Goal: Task Accomplishment & Management: Use online tool/utility

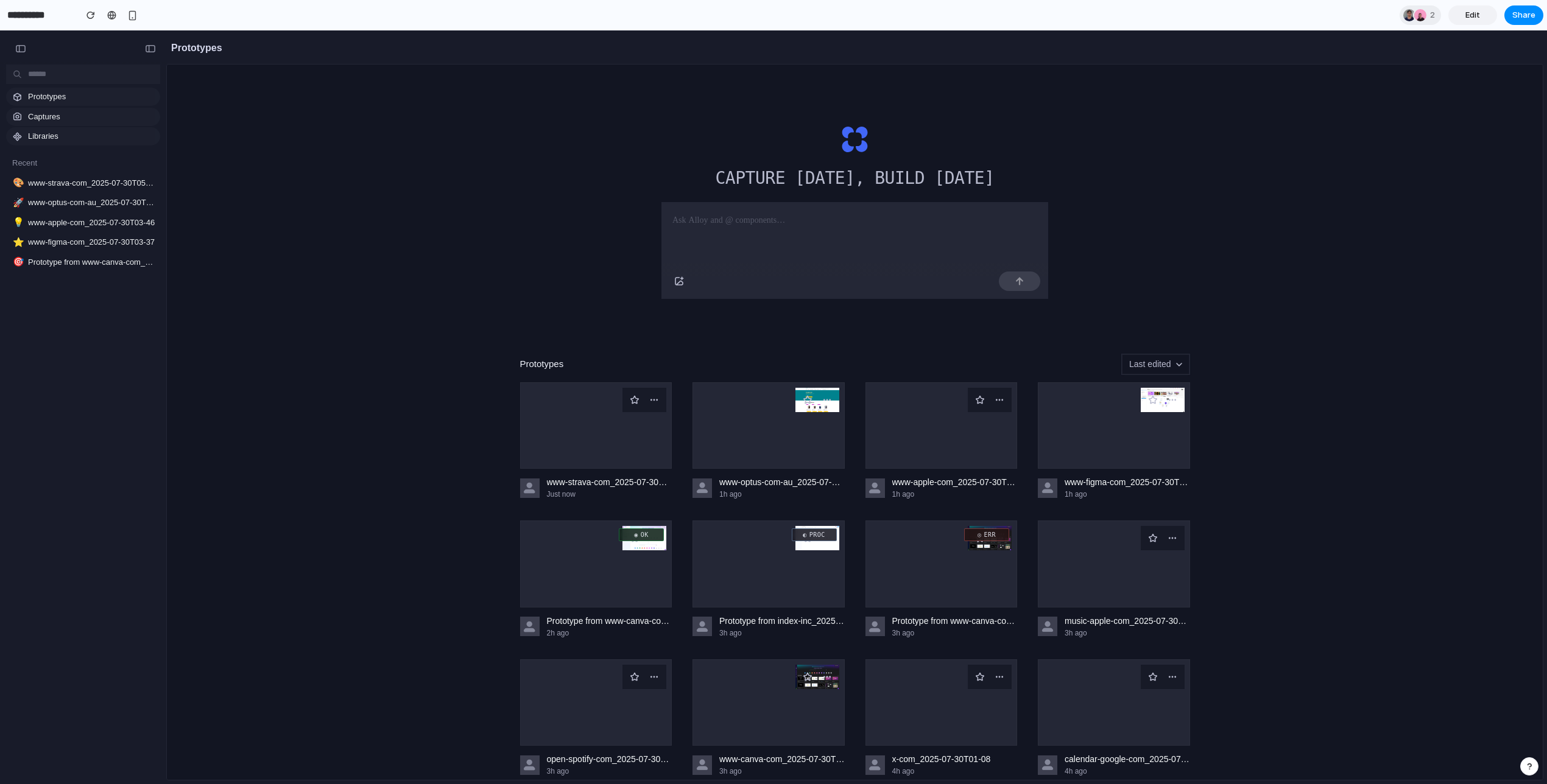
click at [1234, 402] on div "Capture today, build tomorrow Prototypes Last edited www-strava-com_2025-07-30T…" at bounding box center [854, 456] width 1376 height 783
click at [623, 414] on div at bounding box center [596, 426] width 152 height 86
click at [655, 399] on div "button" at bounding box center [654, 400] width 9 height 9
click at [811, 401] on div "button" at bounding box center [807, 400] width 9 height 9
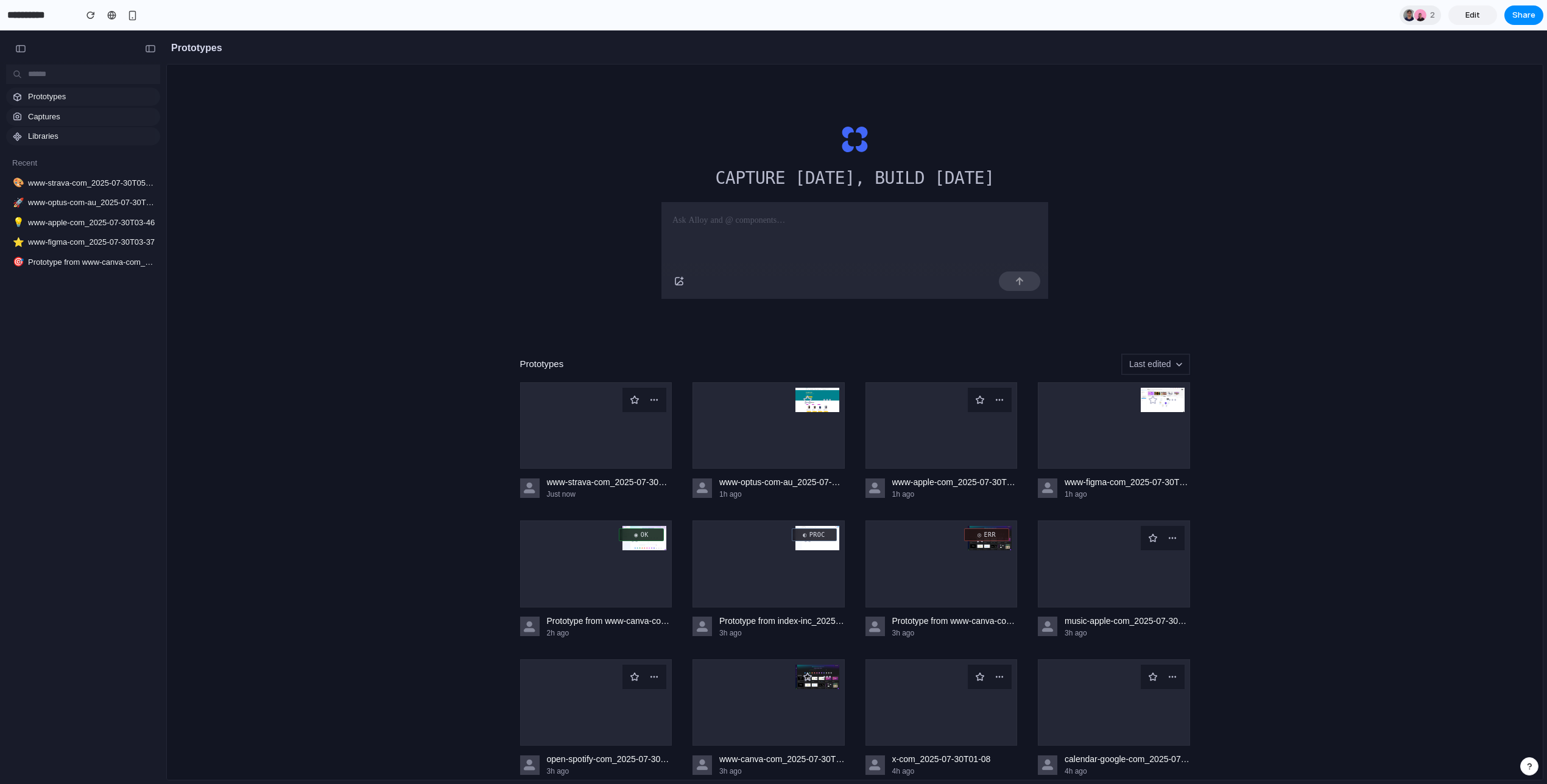
click at [840, 401] on div at bounding box center [768, 426] width 152 height 86
click at [820, 401] on button "button" at bounding box center [827, 400] width 20 height 20
click at [830, 401] on div "button" at bounding box center [827, 400] width 9 height 9
click at [1178, 401] on button "button" at bounding box center [1172, 400] width 20 height 20
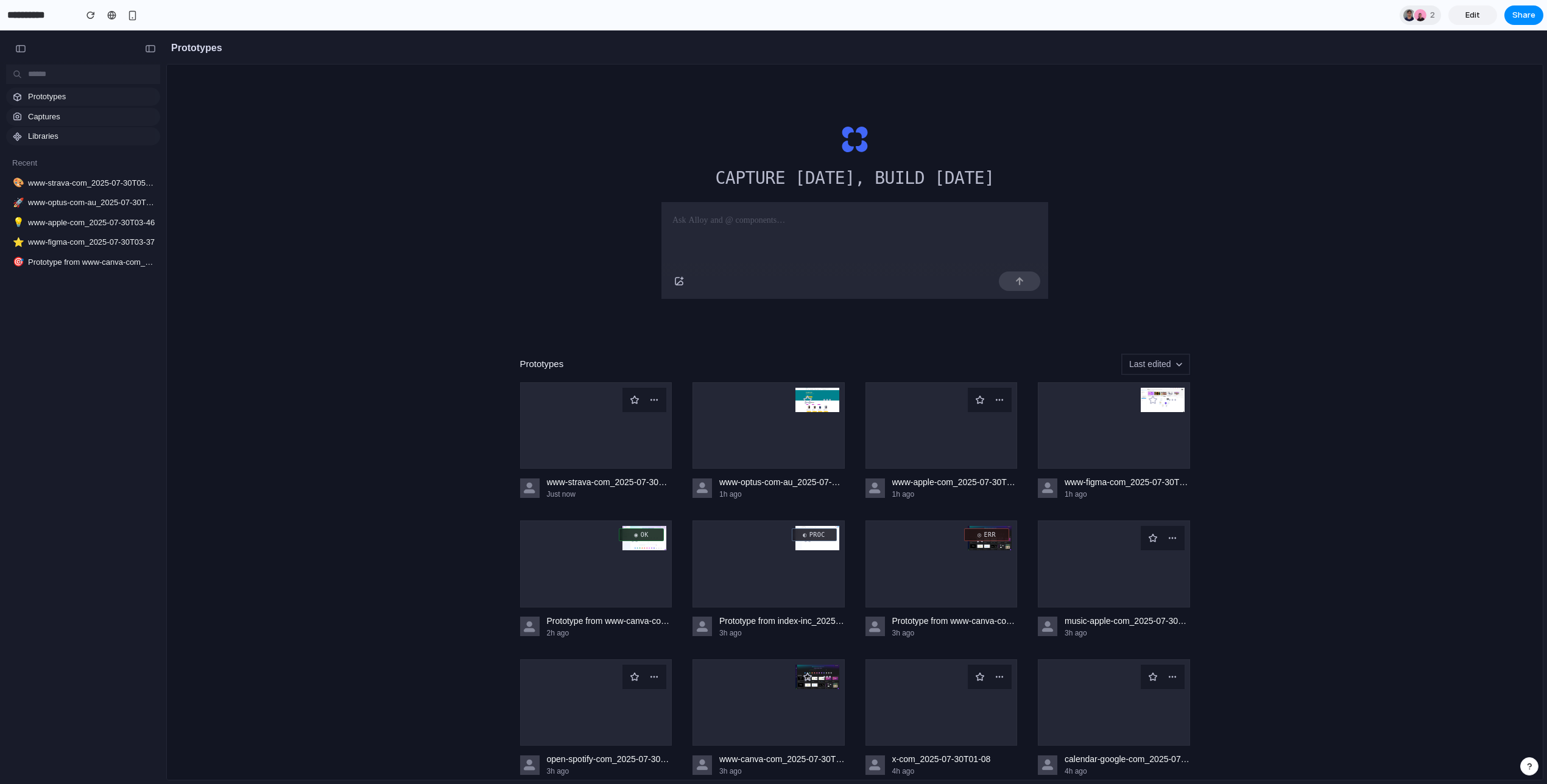
click at [1478, 20] on span "Edit" at bounding box center [1473, 15] width 15 height 12
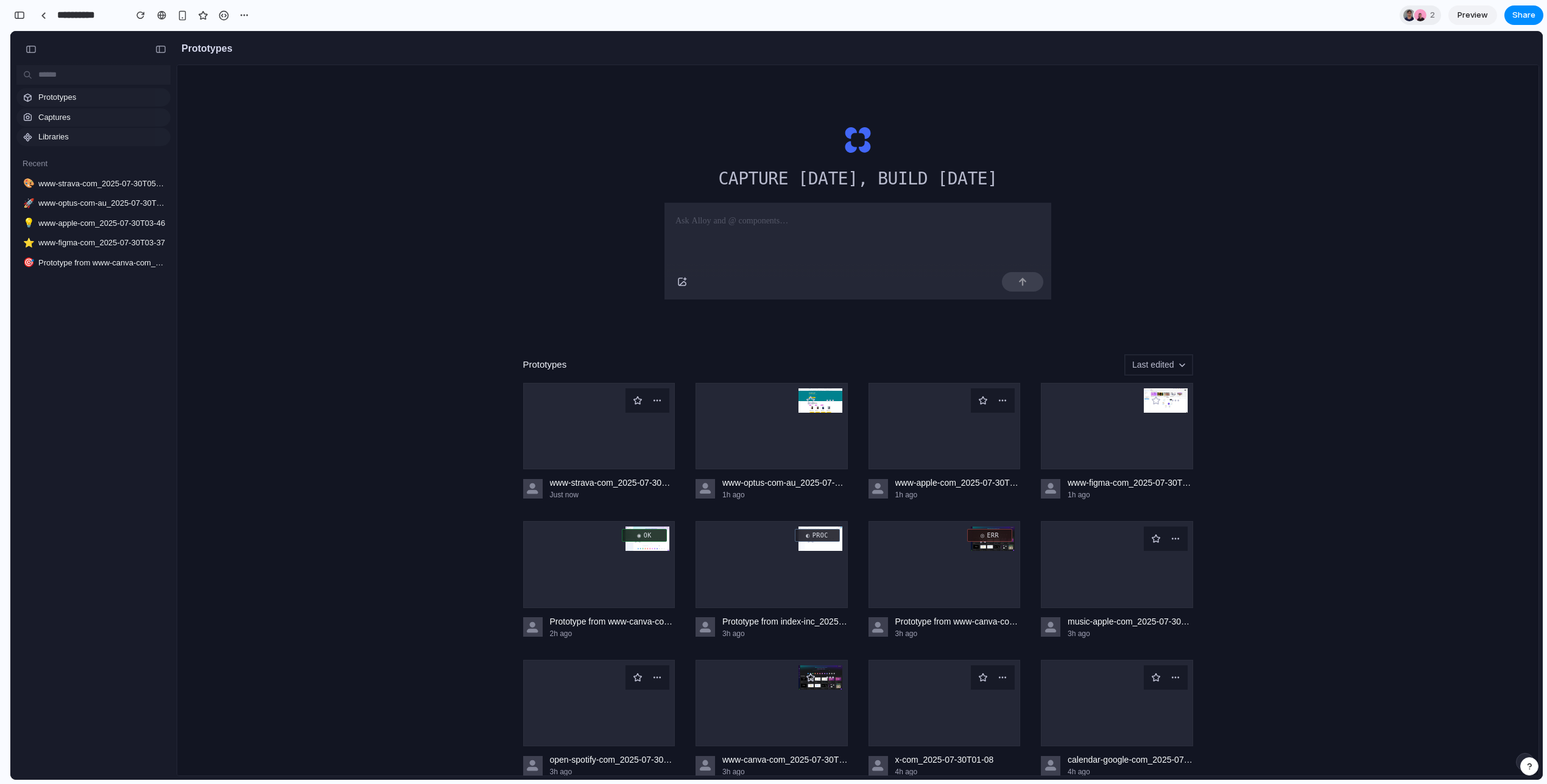
scroll to position [6207, 0]
click at [13, 15] on button "button" at bounding box center [19, 15] width 20 height 20
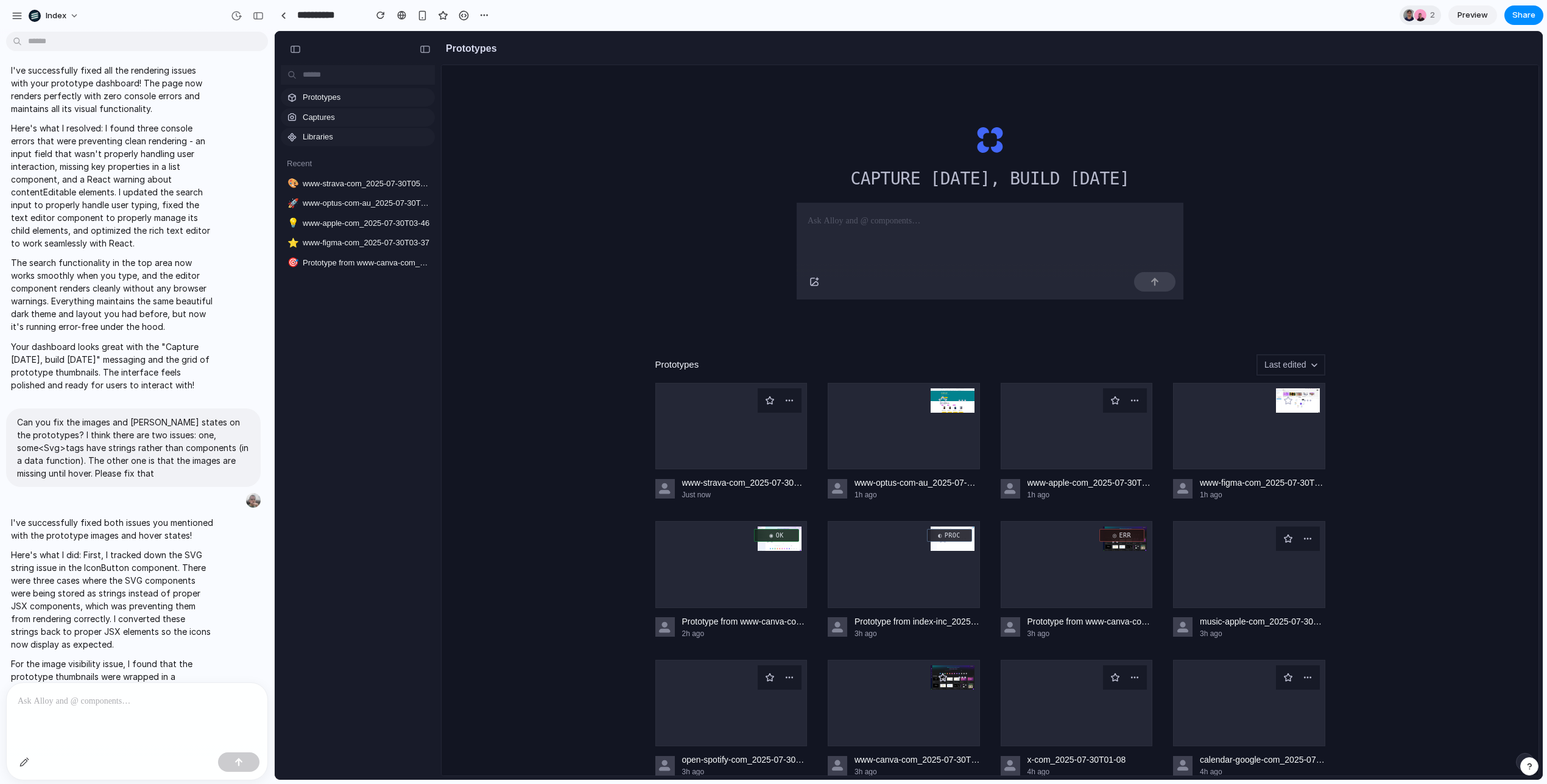
scroll to position [0, 0]
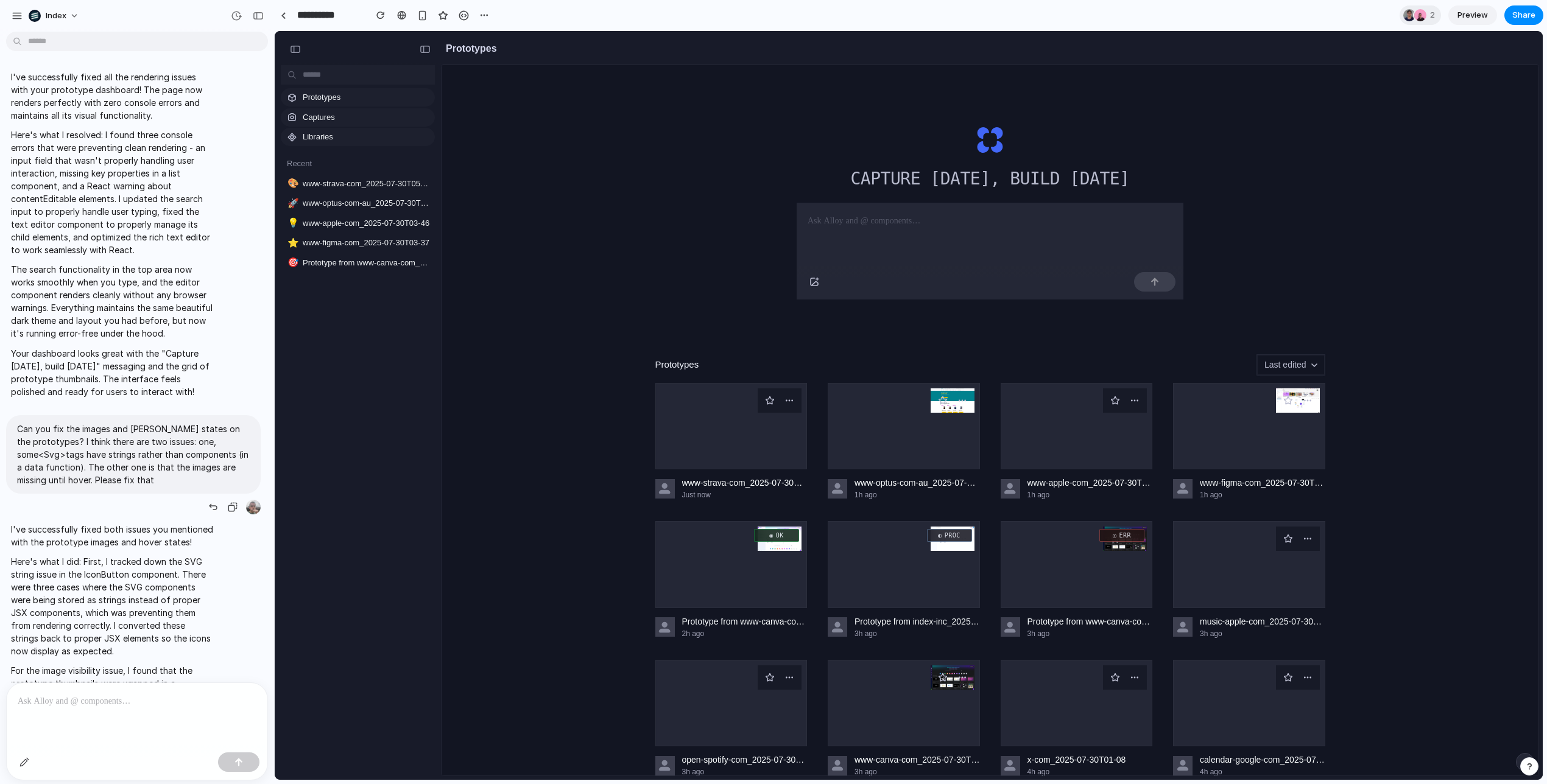
click at [122, 446] on p "Can you fix the images and hover states on the prototypes? I think there are tw…" at bounding box center [133, 454] width 232 height 64
drag, startPoint x: 122, startPoint y: 446, endPoint x: 158, endPoint y: 466, distance: 41.2
click at [158, 466] on p "Can you fix the images and hover states on the prototypes? I think there are tw…" at bounding box center [133, 454] width 232 height 64
click at [235, 17] on div "button" at bounding box center [236, 16] width 11 height 11
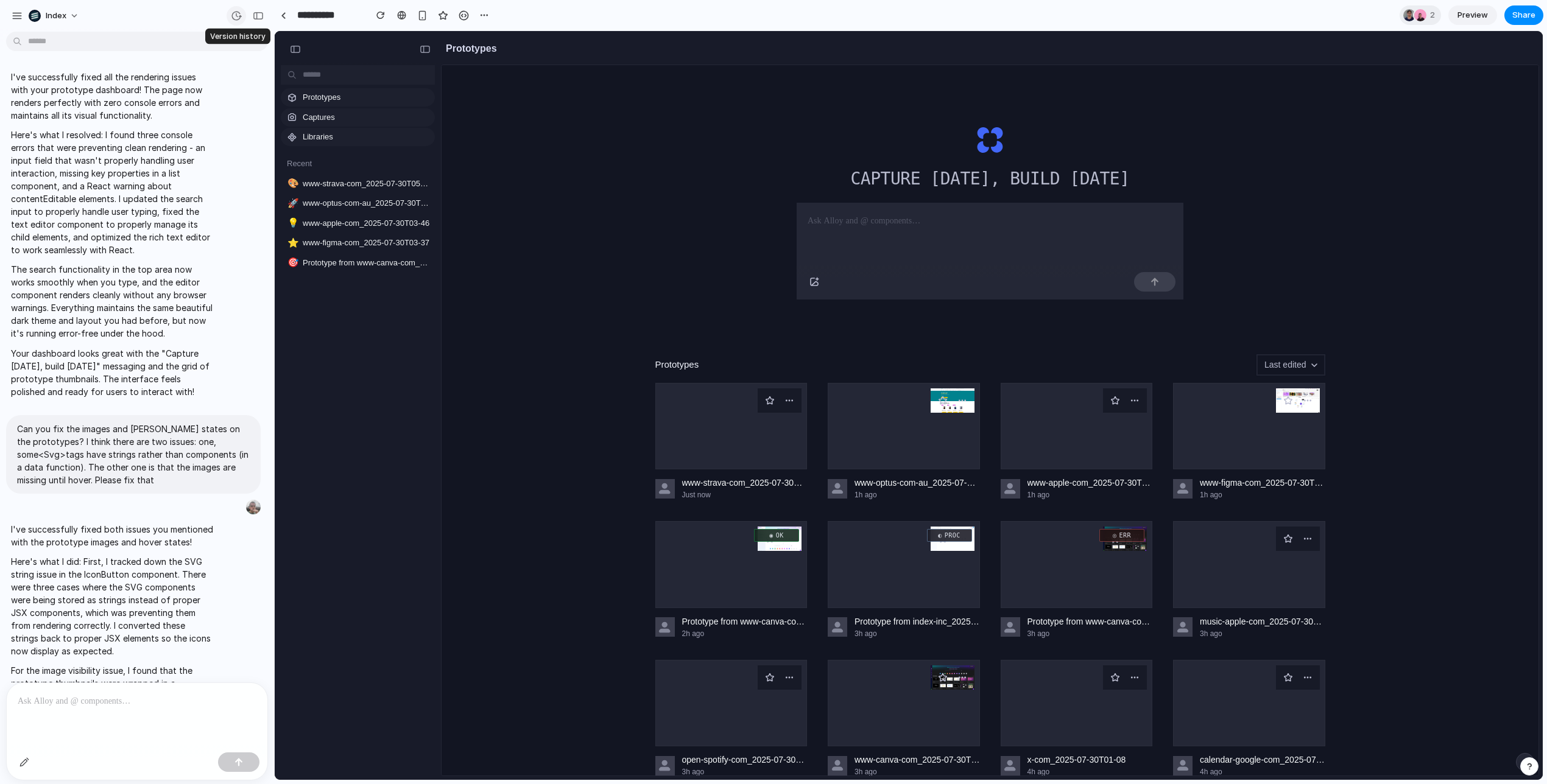
click at [234, 14] on div "button" at bounding box center [236, 16] width 11 height 11
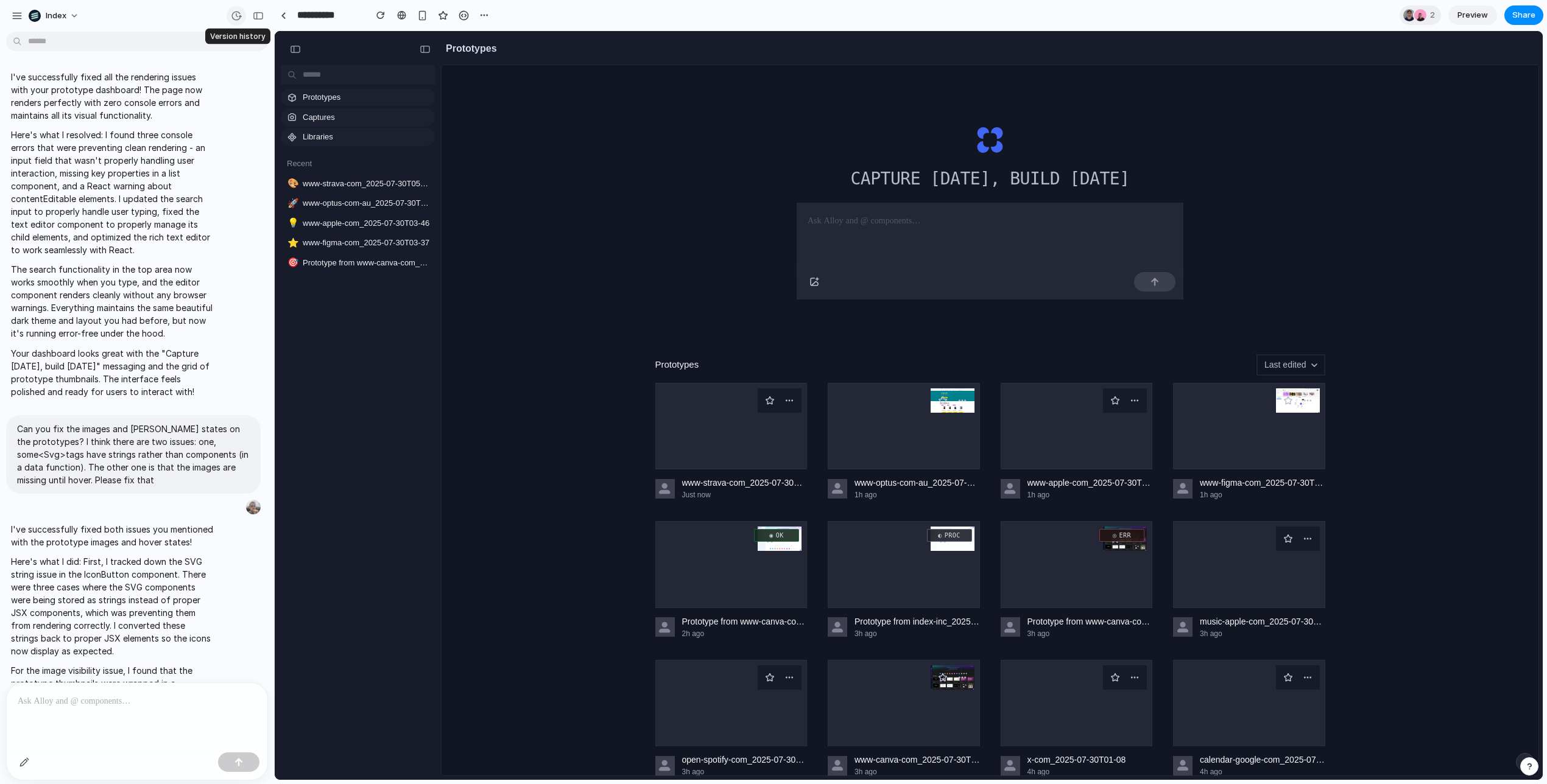
click at [234, 11] on div "button" at bounding box center [236, 16] width 11 height 11
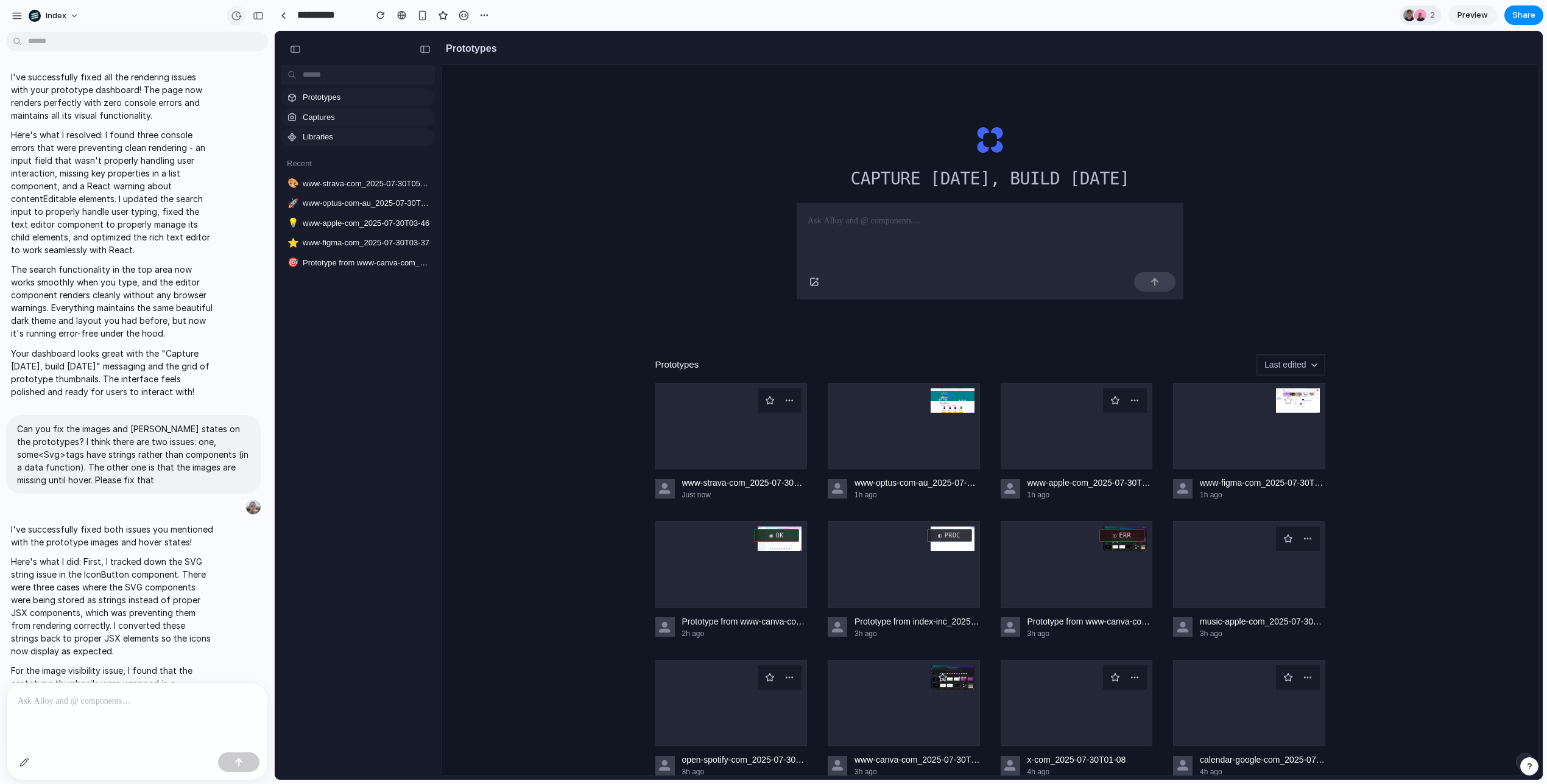
click at [232, 16] on div "button" at bounding box center [236, 16] width 11 height 11
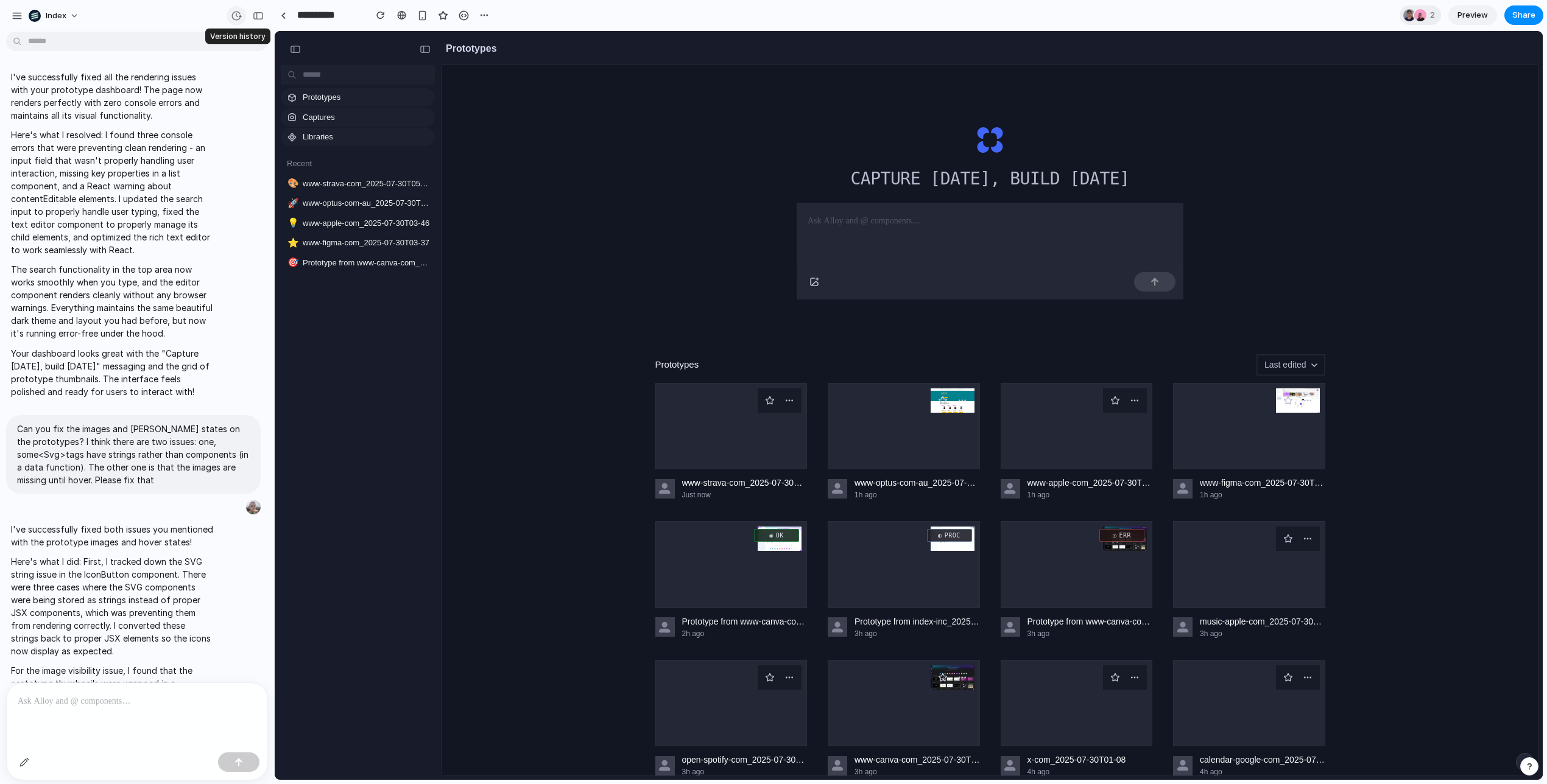
click at [236, 18] on div "button" at bounding box center [236, 16] width 11 height 11
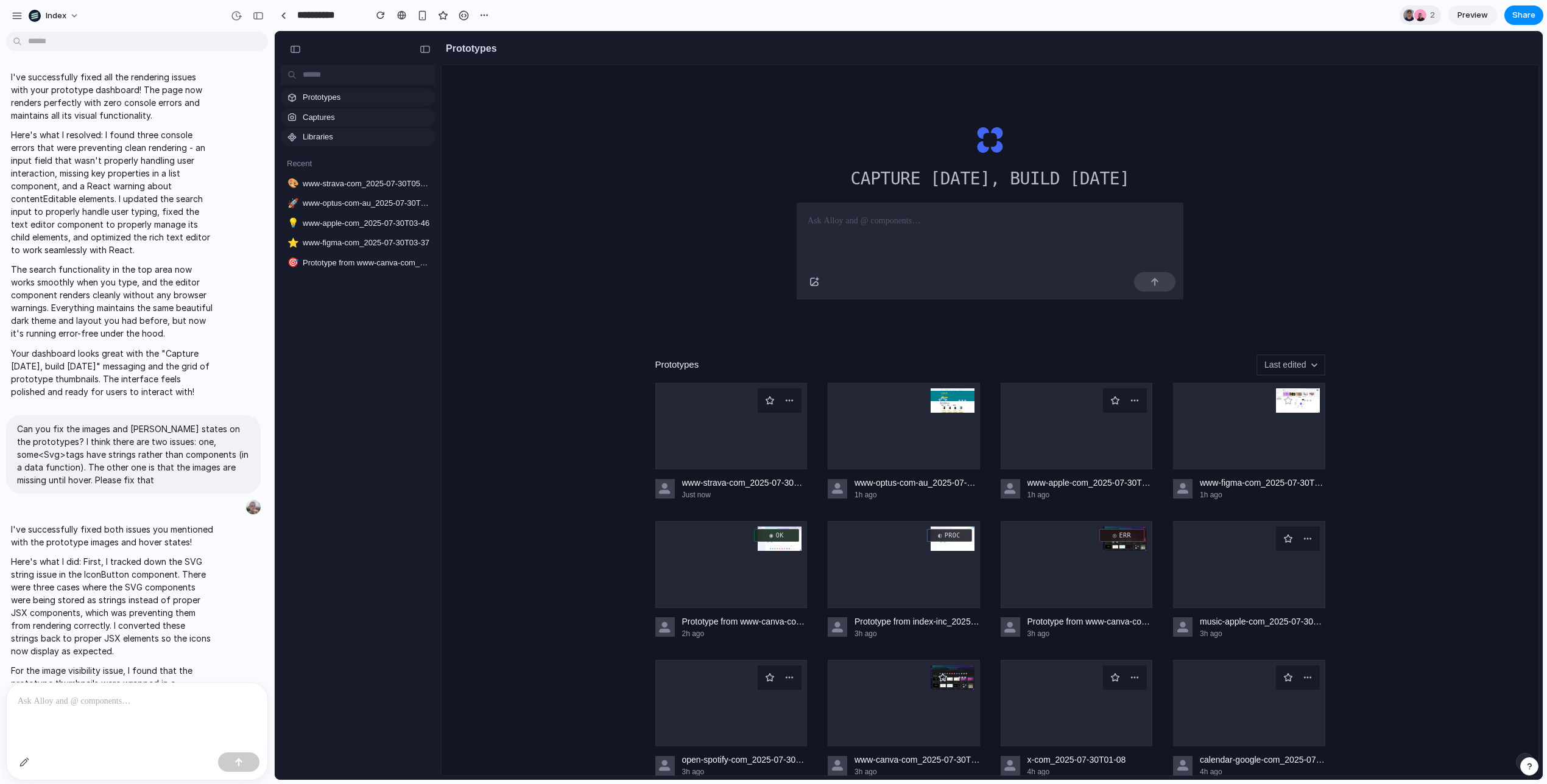
click at [711, 227] on div "Capture today, build tomorrow Prototypes Last edited www-strava-com_2025-07-30T…" at bounding box center [989, 454] width 1097 height 778
click at [728, 241] on div "Capture today, build tomorrow Prototypes Last edited www-strava-com_2025-07-30T…" at bounding box center [989, 454] width 1097 height 778
click at [666, 204] on div "Capture today, build tomorrow Prototypes Last edited www-strava-com_2025-07-30T…" at bounding box center [989, 454] width 1097 height 778
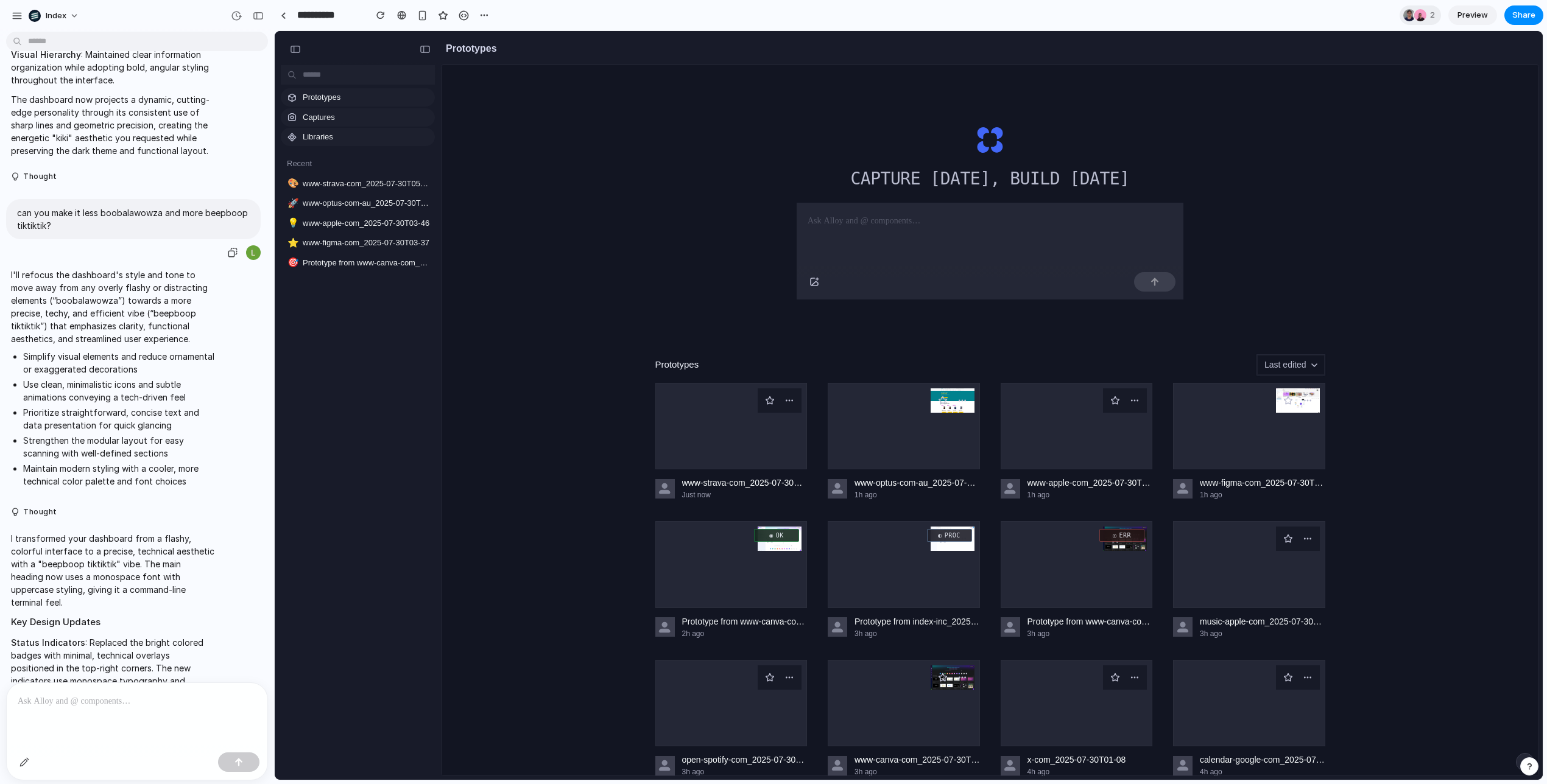
scroll to position [2438, 0]
click at [110, 322] on p "I'll refocus the dashboard's style and tone to move away from any overly flashy…" at bounding box center [113, 306] width 203 height 77
drag, startPoint x: 110, startPoint y: 322, endPoint x: 134, endPoint y: 391, distance: 73.1
click at [134, 391] on span "I'll refocus the dashboard's style and tone to move away from any overly flashy…" at bounding box center [113, 379] width 203 height 224
click at [134, 405] on li "Prioritize straightforward, concise text and data presentation for quick glanci…" at bounding box center [118, 417] width 191 height 25
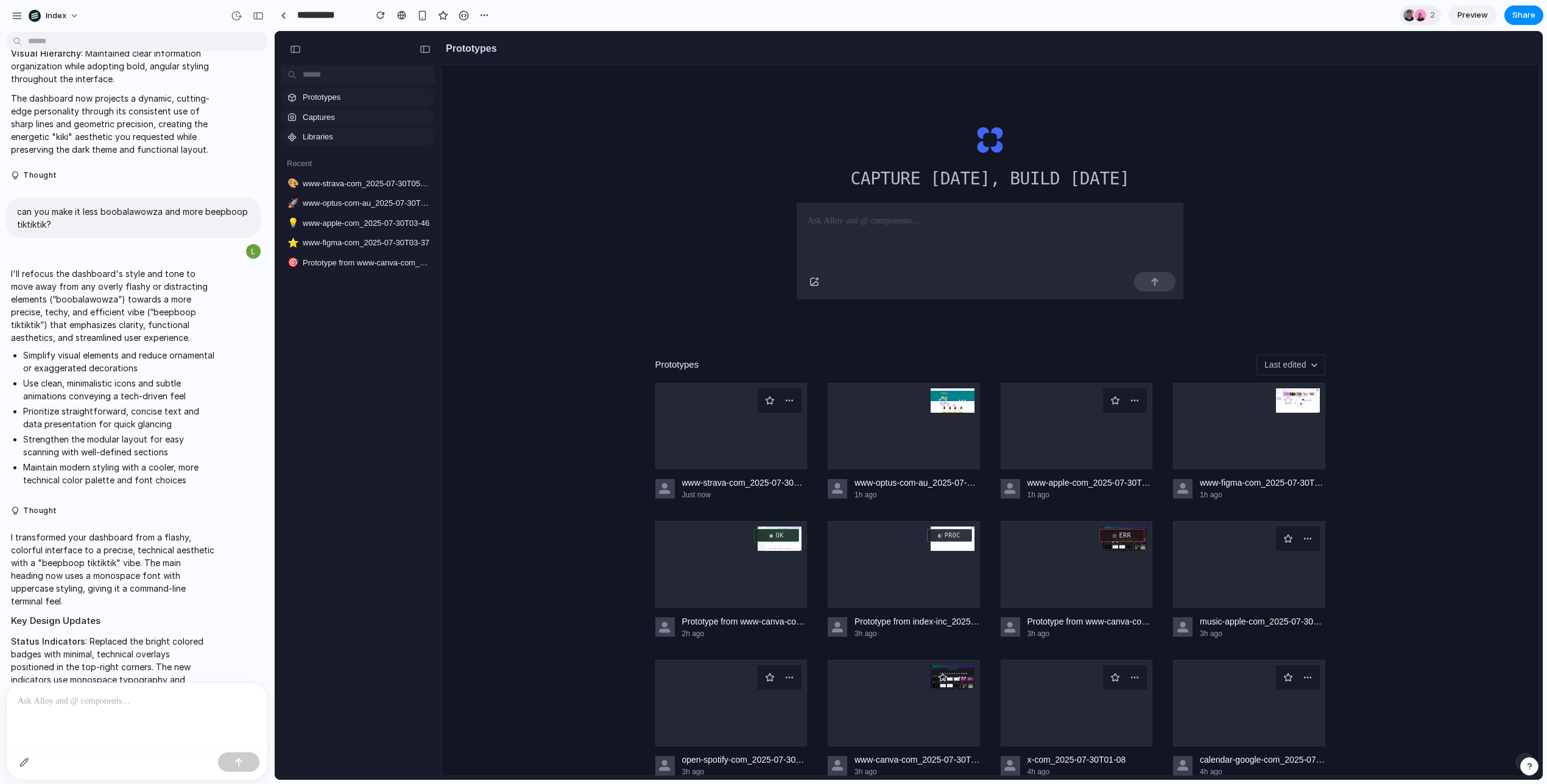
click at [507, 354] on div "Capture today, build tomorrow Prototypes Last edited www-strava-com_2025-07-30T…" at bounding box center [989, 454] width 1097 height 778
click at [278, 16] on link at bounding box center [282, 14] width 18 height 18
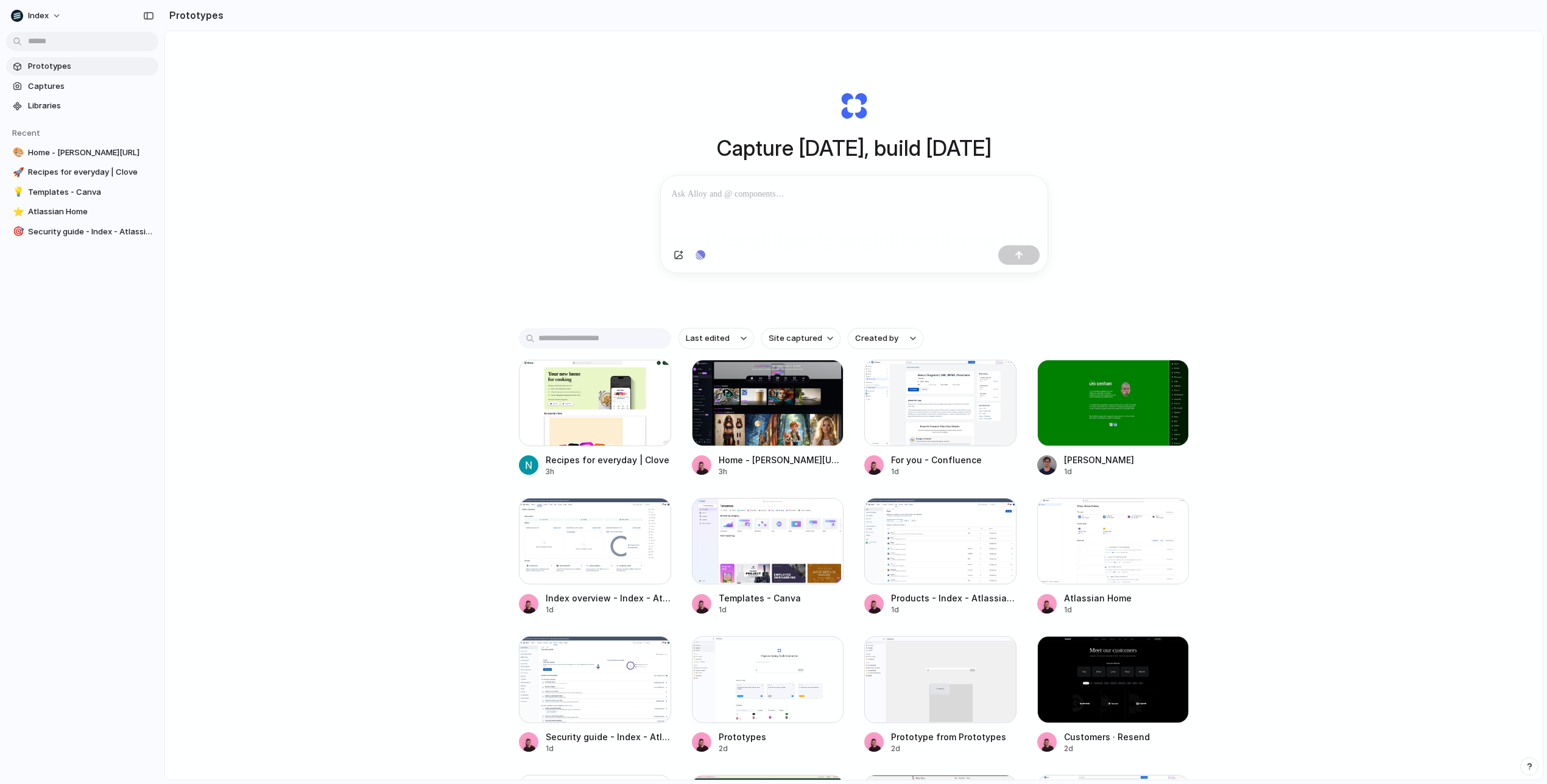
click at [478, 247] on div "Capture today, build tomorrow Clone web app Clone screenshot Start from existin…" at bounding box center [853, 437] width 1378 height 813
click at [1258, 397] on div "Capture today, build tomorrow Clone web app Clone screenshot Start from existin…" at bounding box center [853, 437] width 1378 height 813
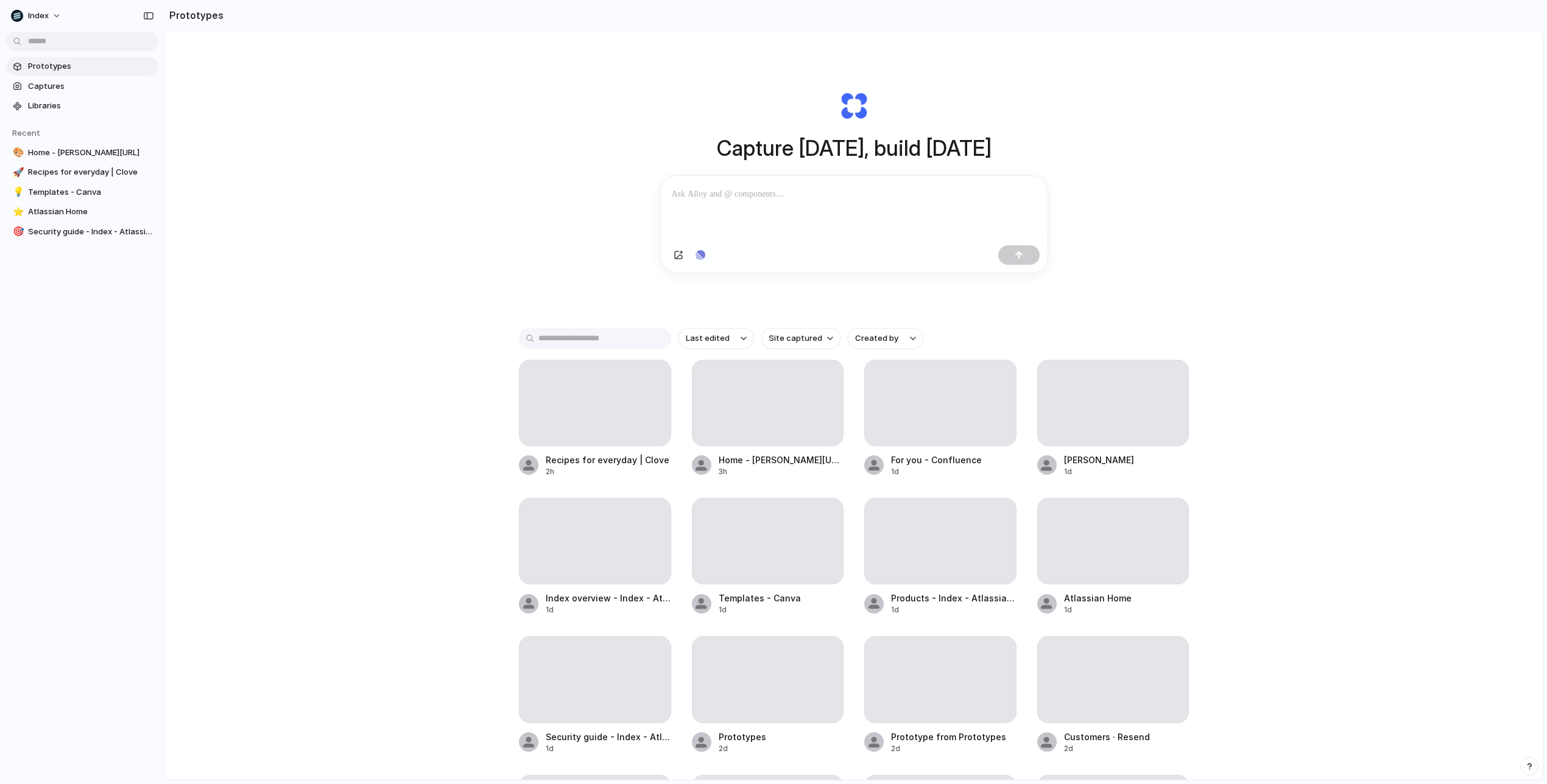
click at [594, 193] on div "Capture [DATE], build [DATE] Clone web app Clone screenshot Start from existing…" at bounding box center [853, 437] width 1378 height 813
click at [723, 206] on div at bounding box center [854, 208] width 387 height 65
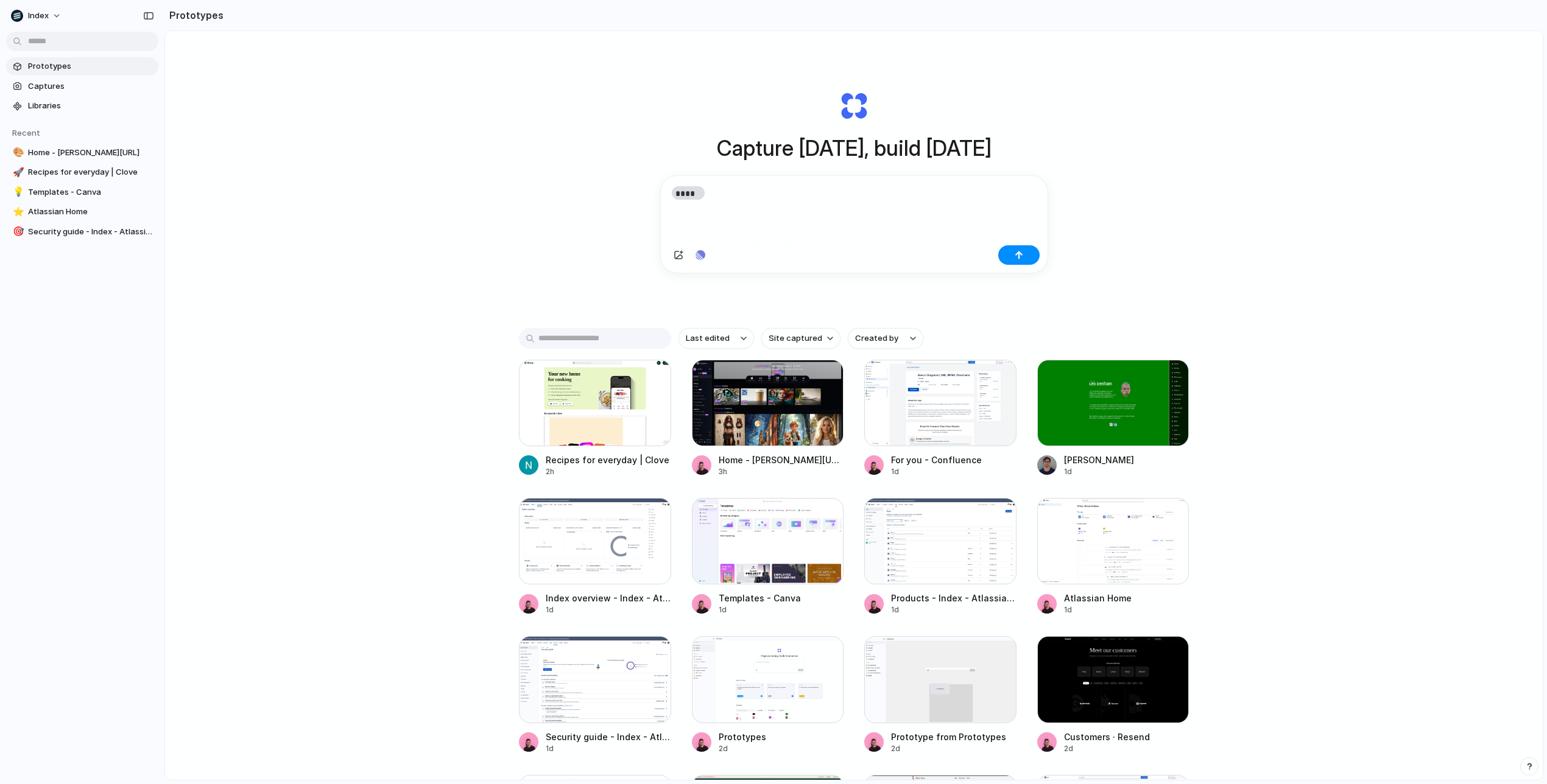
click at [693, 194] on span "******" at bounding box center [688, 193] width 34 height 13
click at [671, 194] on div "*****" at bounding box center [854, 208] width 387 height 65
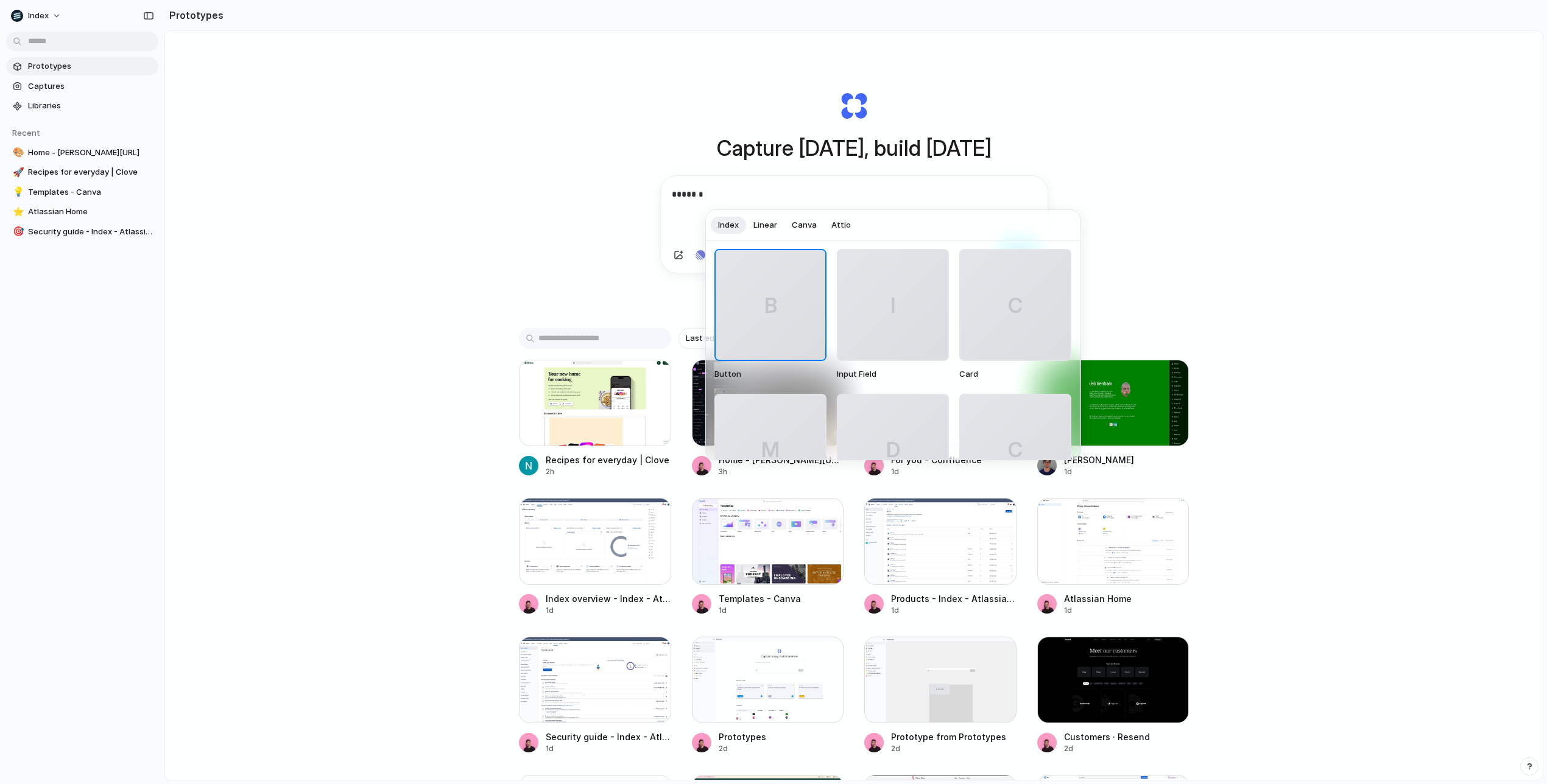
click at [808, 221] on span "Canva" at bounding box center [804, 225] width 25 height 12
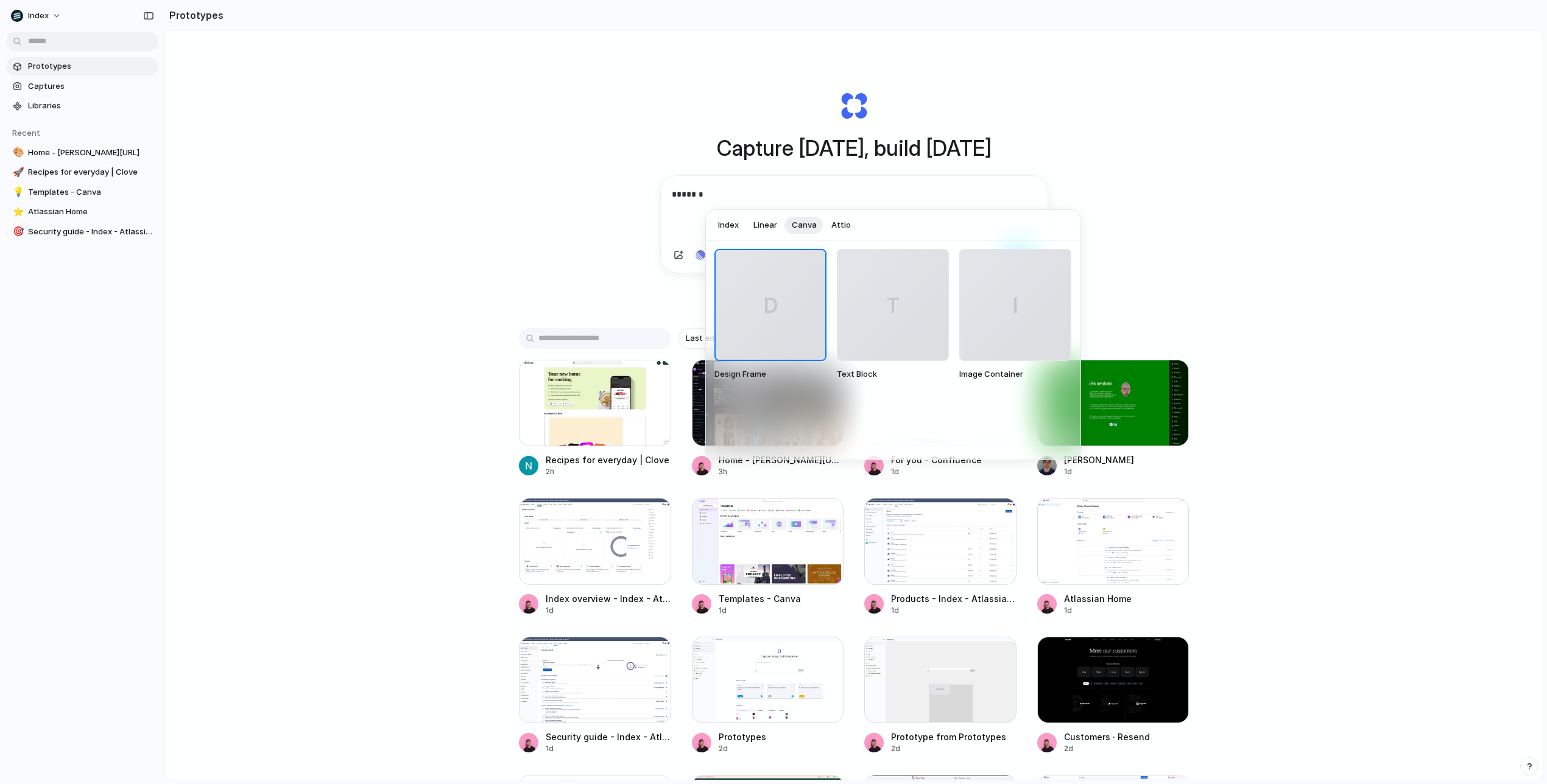
click at [542, 186] on div at bounding box center [773, 392] width 1547 height 784
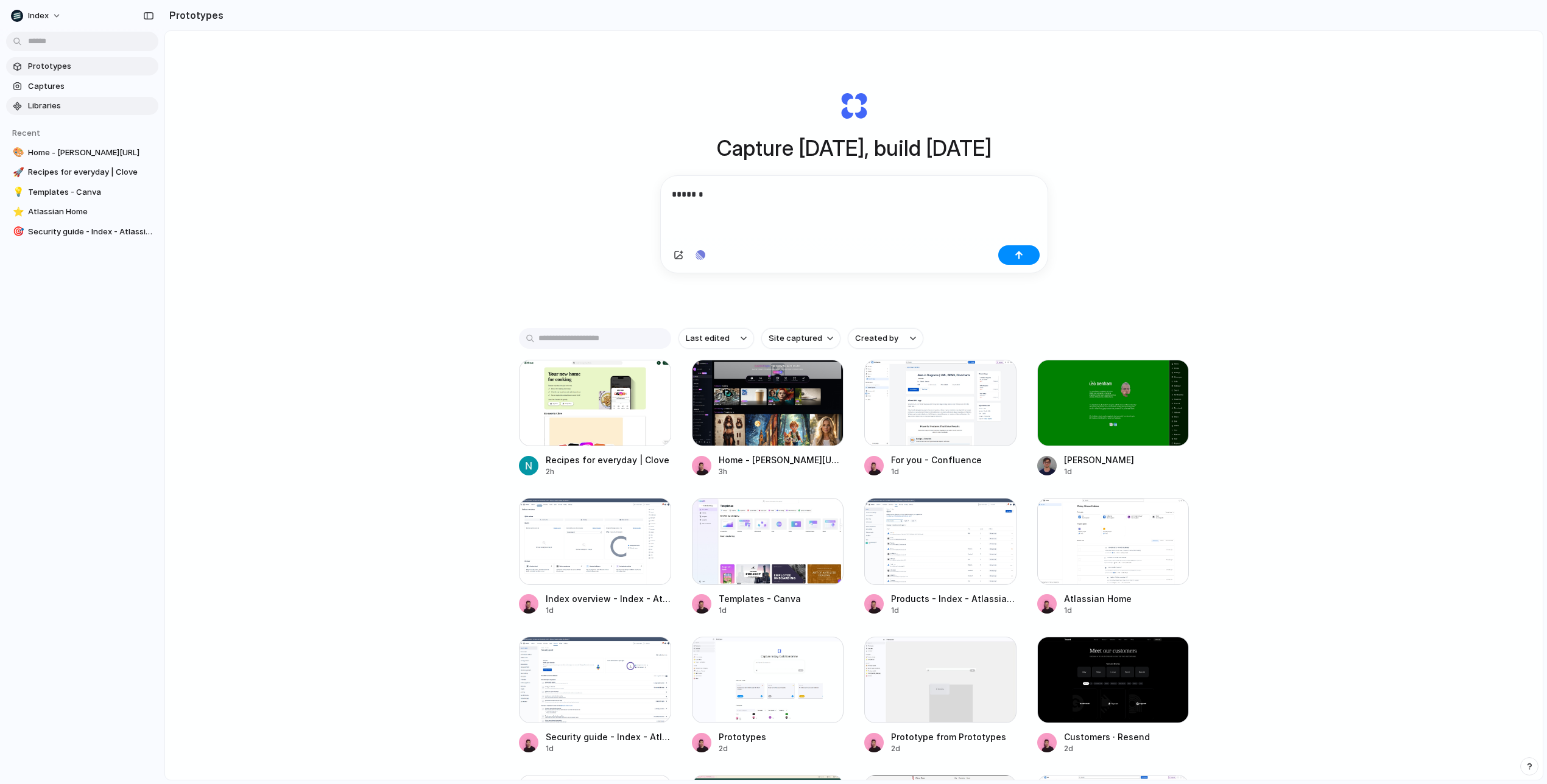
click at [53, 99] on link "Libraries" at bounding box center [82, 105] width 152 height 18
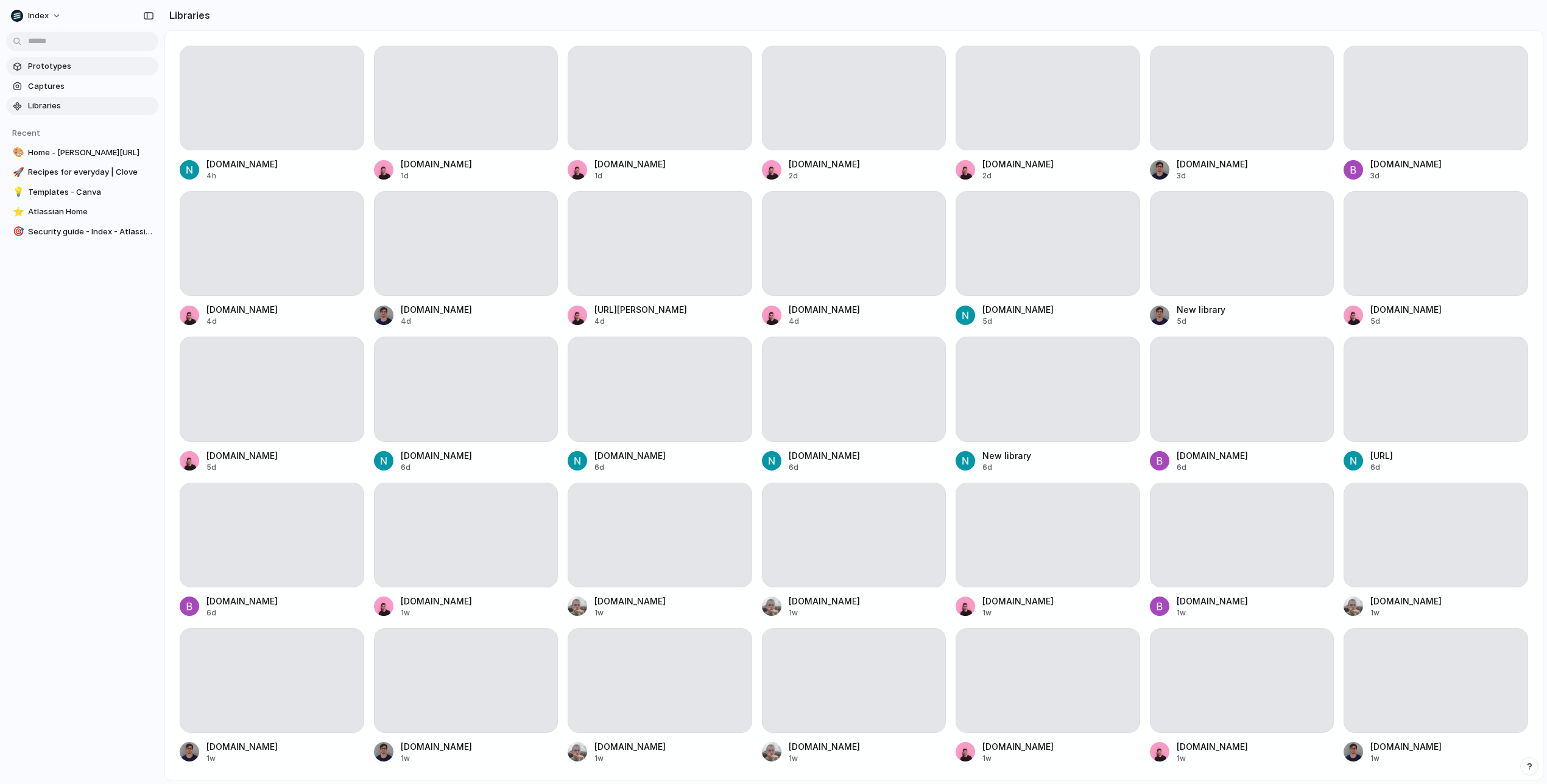
click at [82, 65] on span "Prototypes" at bounding box center [90, 66] width 125 height 12
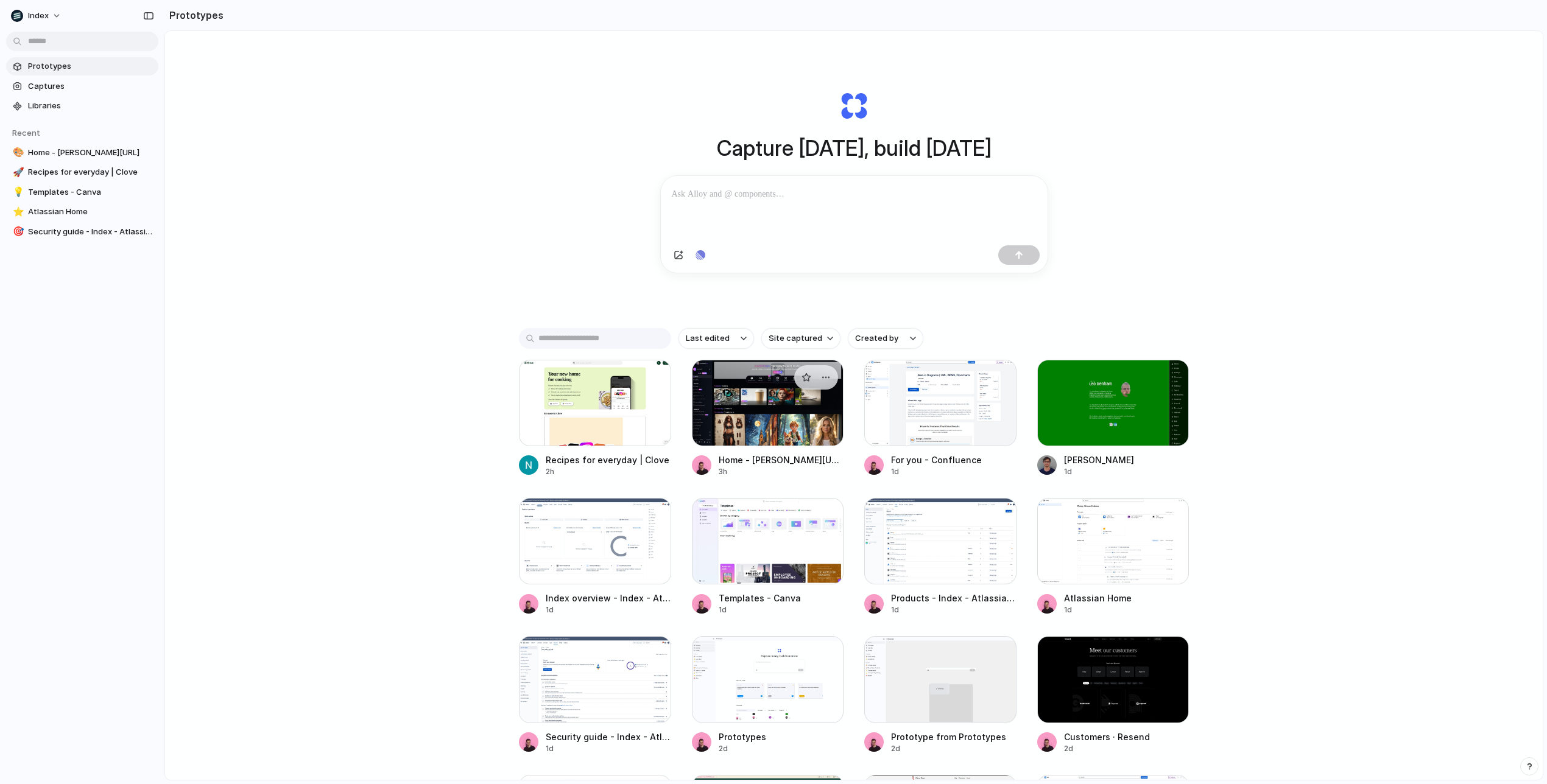
click at [774, 410] on div at bounding box center [768, 403] width 152 height 86
